Goal: Communication & Community: Answer question/provide support

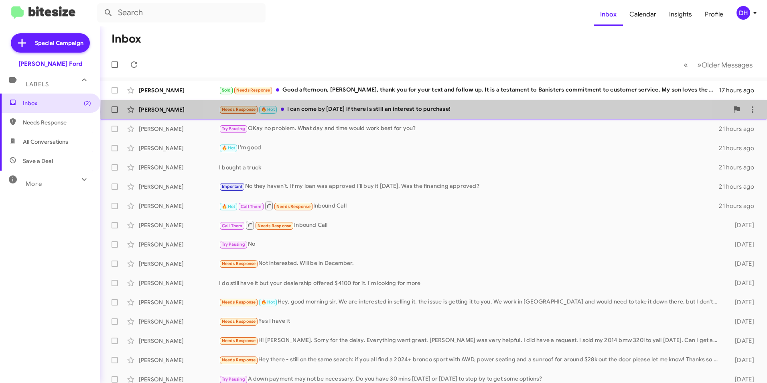
click at [435, 111] on div "Needs Response 🔥 Hot I can come by [DATE] if there is still an interest to purc…" at bounding box center [473, 109] width 509 height 9
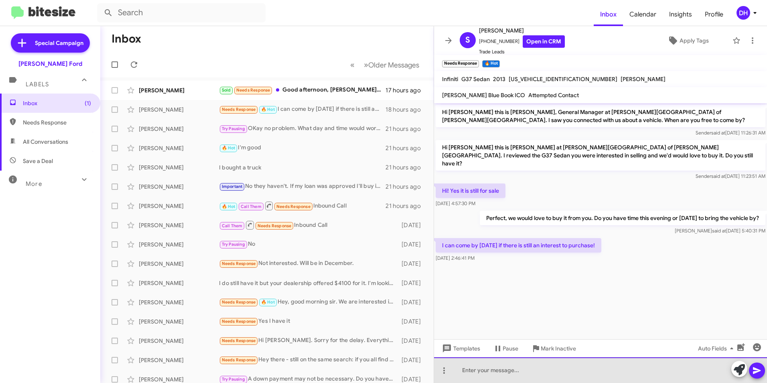
click at [495, 369] on div at bounding box center [600, 370] width 333 height 26
